Goal: Communication & Community: Ask a question

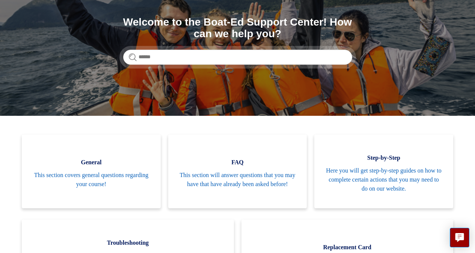
scroll to position [85, 0]
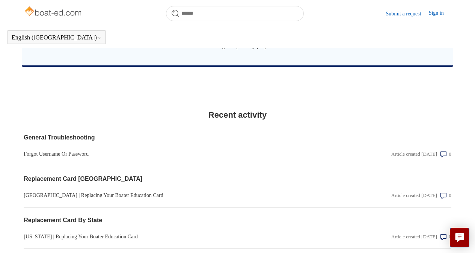
scroll to position [785, 0]
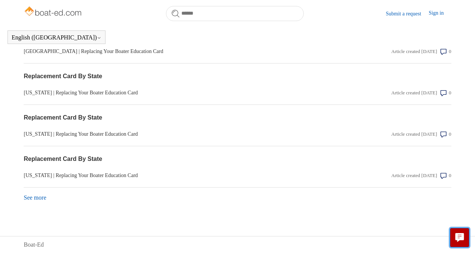
click at [460, 237] on icon "Live chat" at bounding box center [460, 236] width 9 height 7
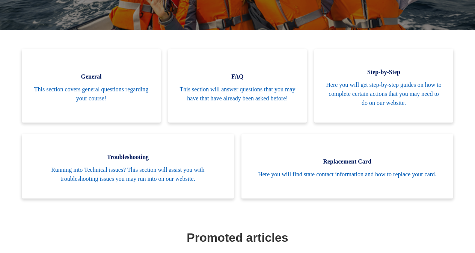
scroll to position [59, 0]
